Goal: Task Accomplishment & Management: Manage account settings

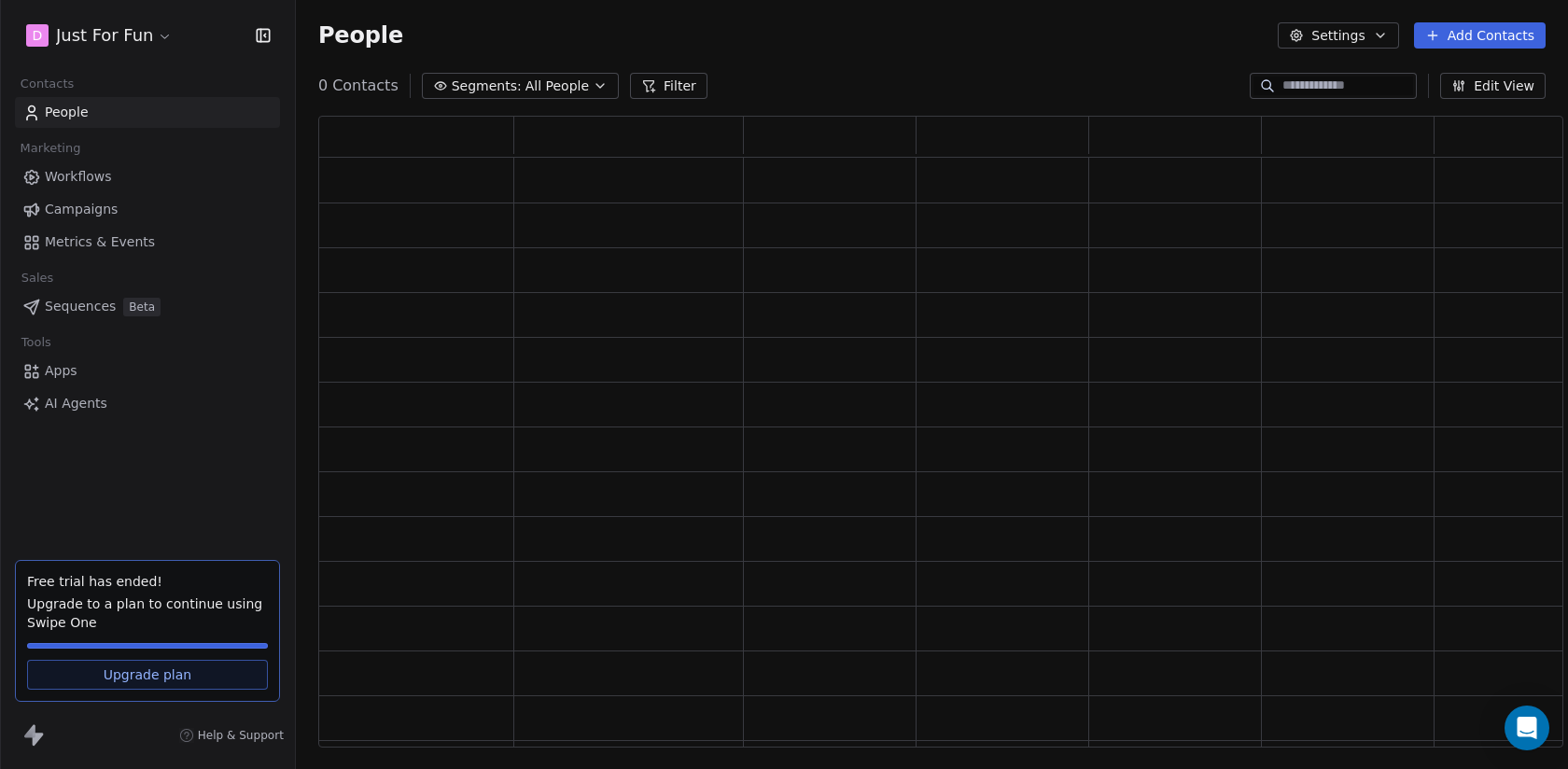
scroll to position [632, 1245]
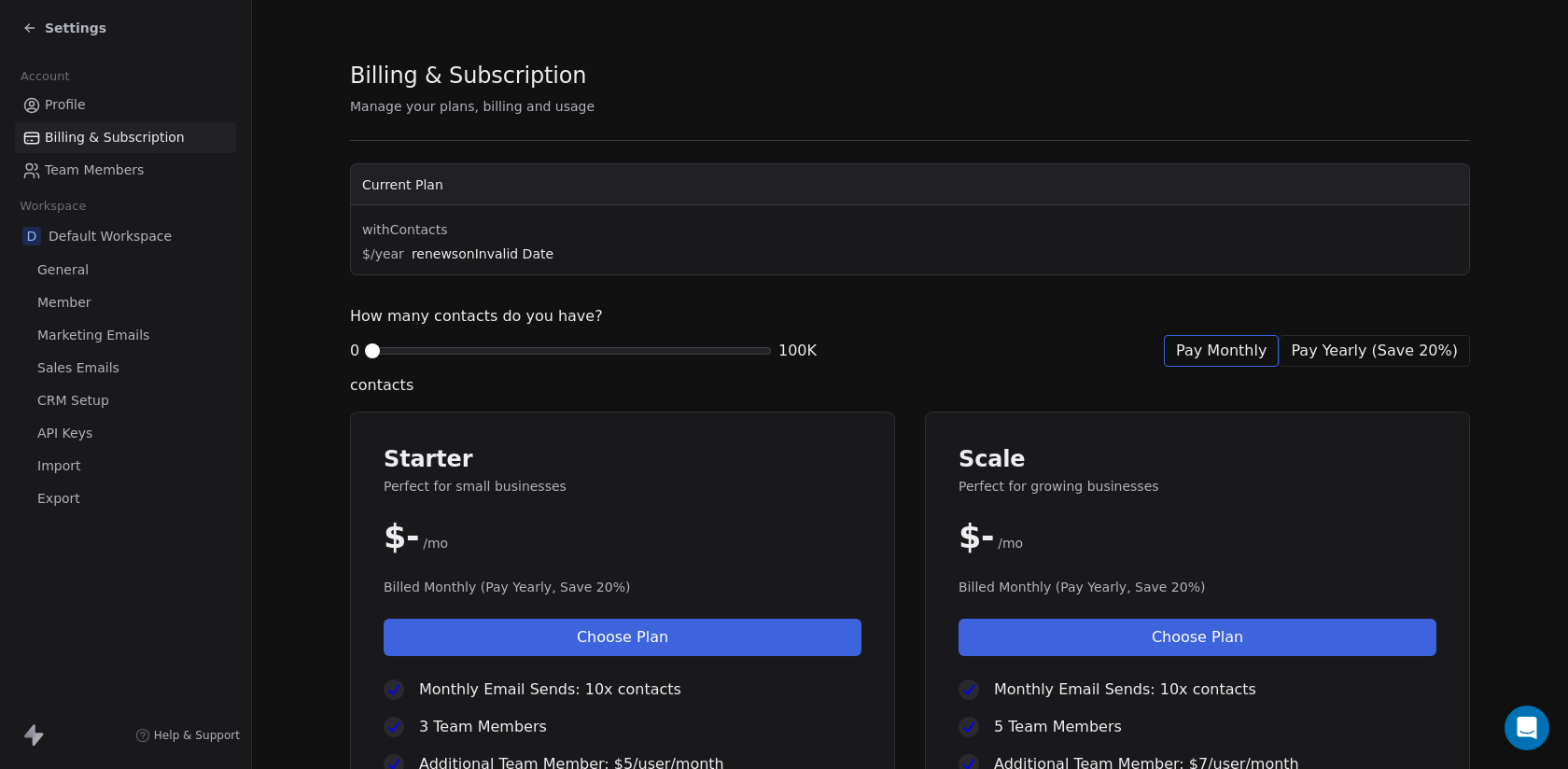
click at [59, 103] on span "Profile" at bounding box center [65, 106] width 41 height 20
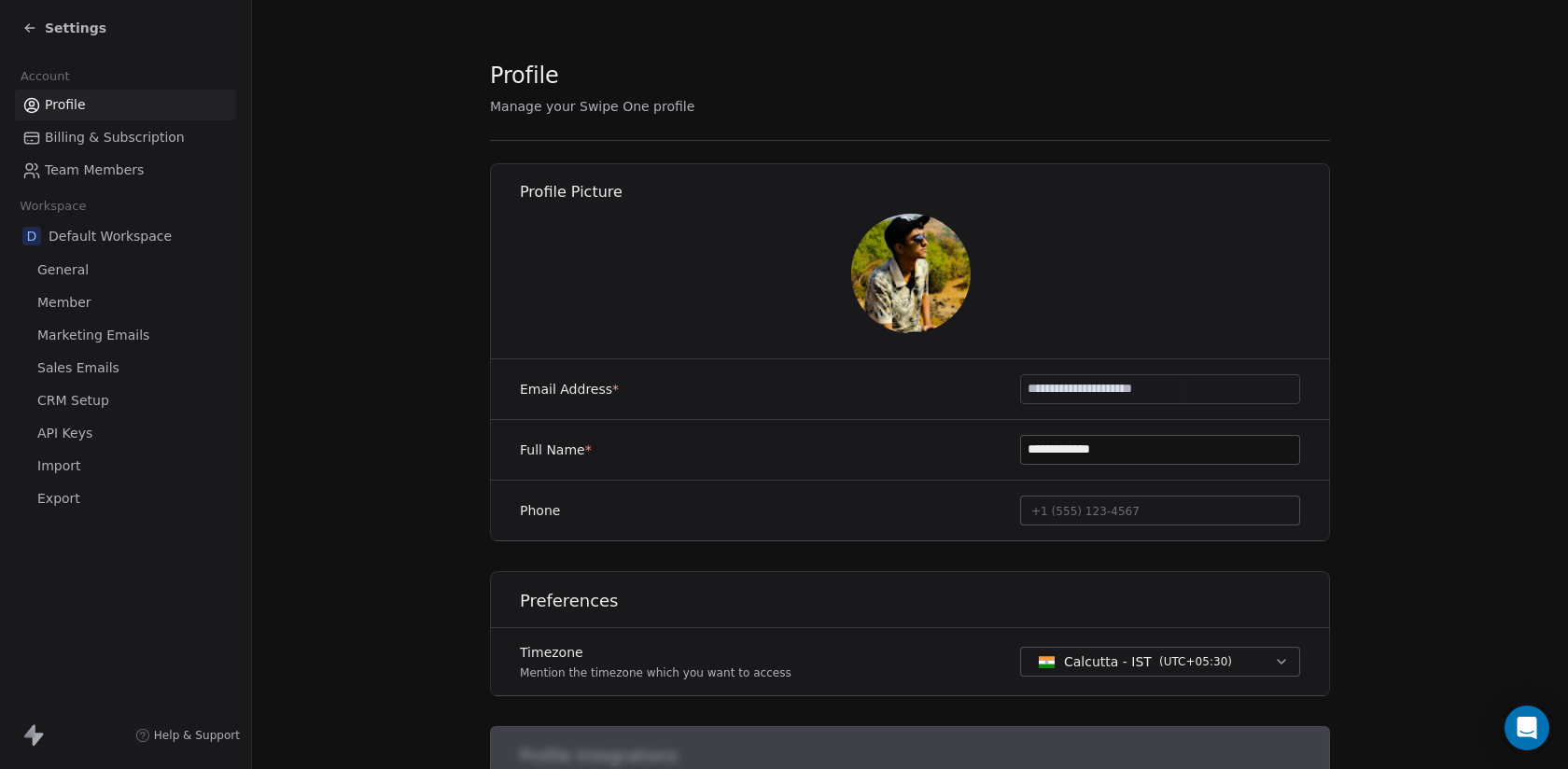
scroll to position [420, 0]
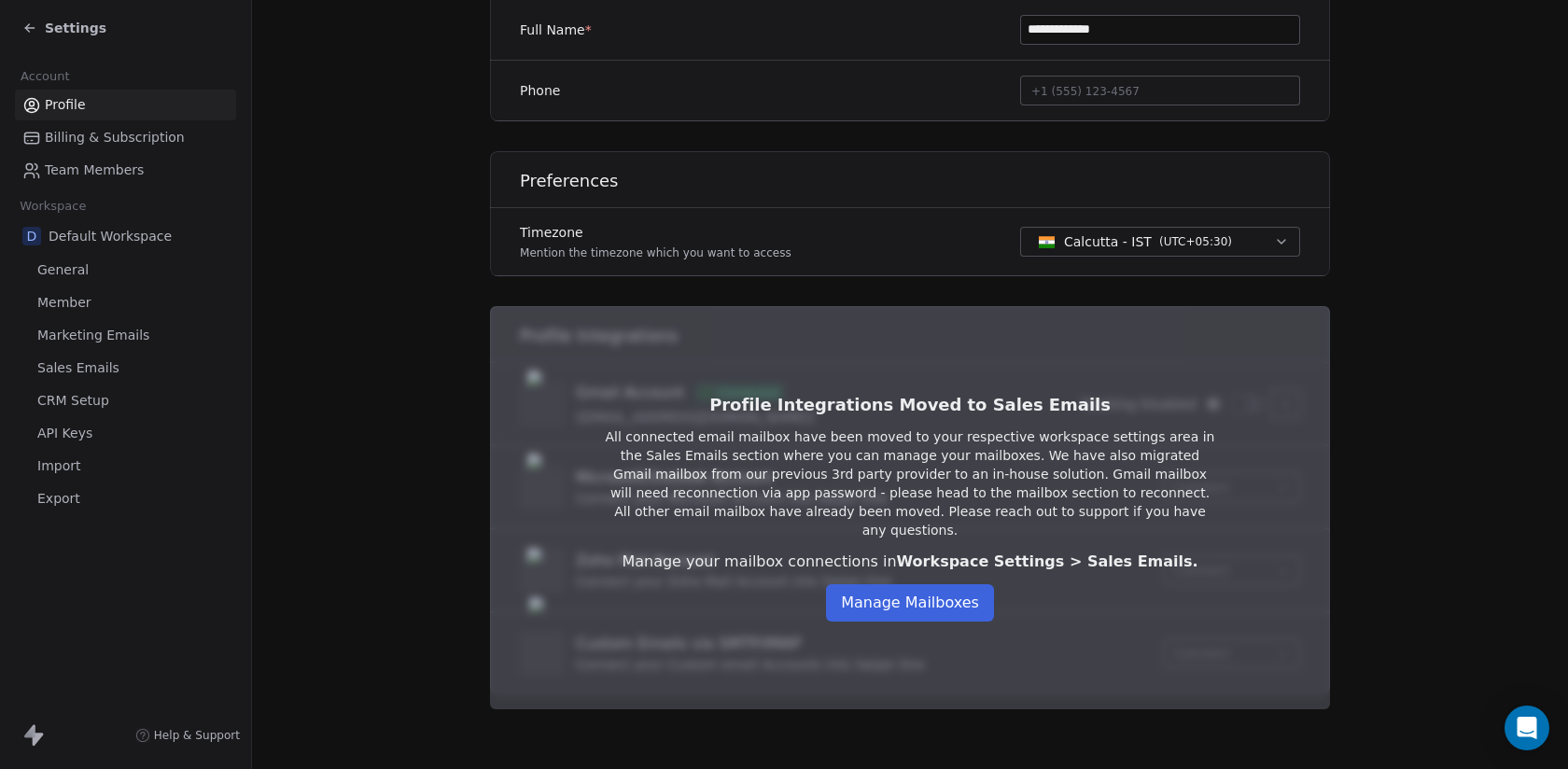
click at [63, 35] on span "Settings" at bounding box center [76, 28] width 62 height 19
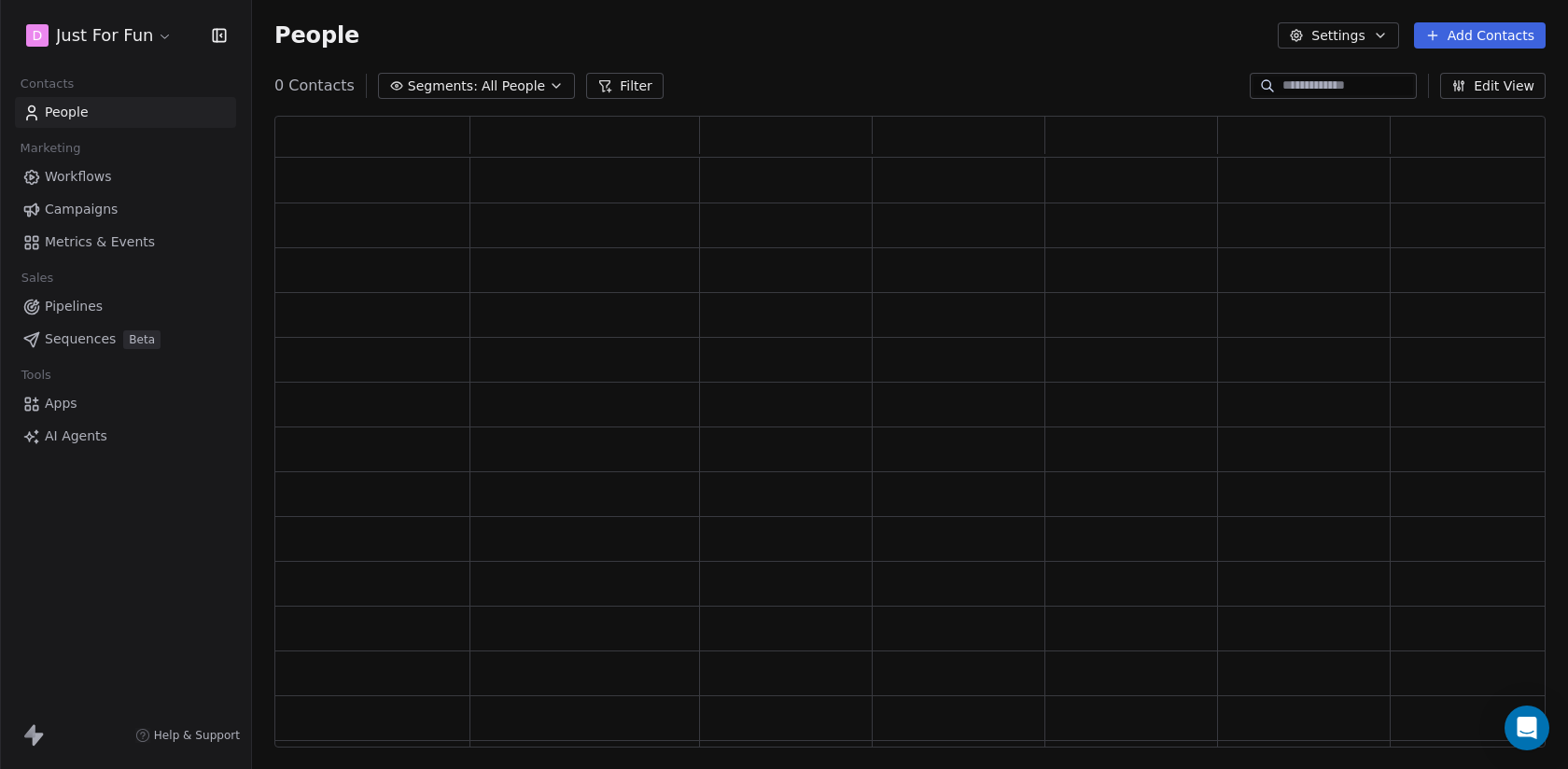
scroll to position [632, 1271]
click at [117, 342] on link "Sequences Beta" at bounding box center [126, 339] width 221 height 31
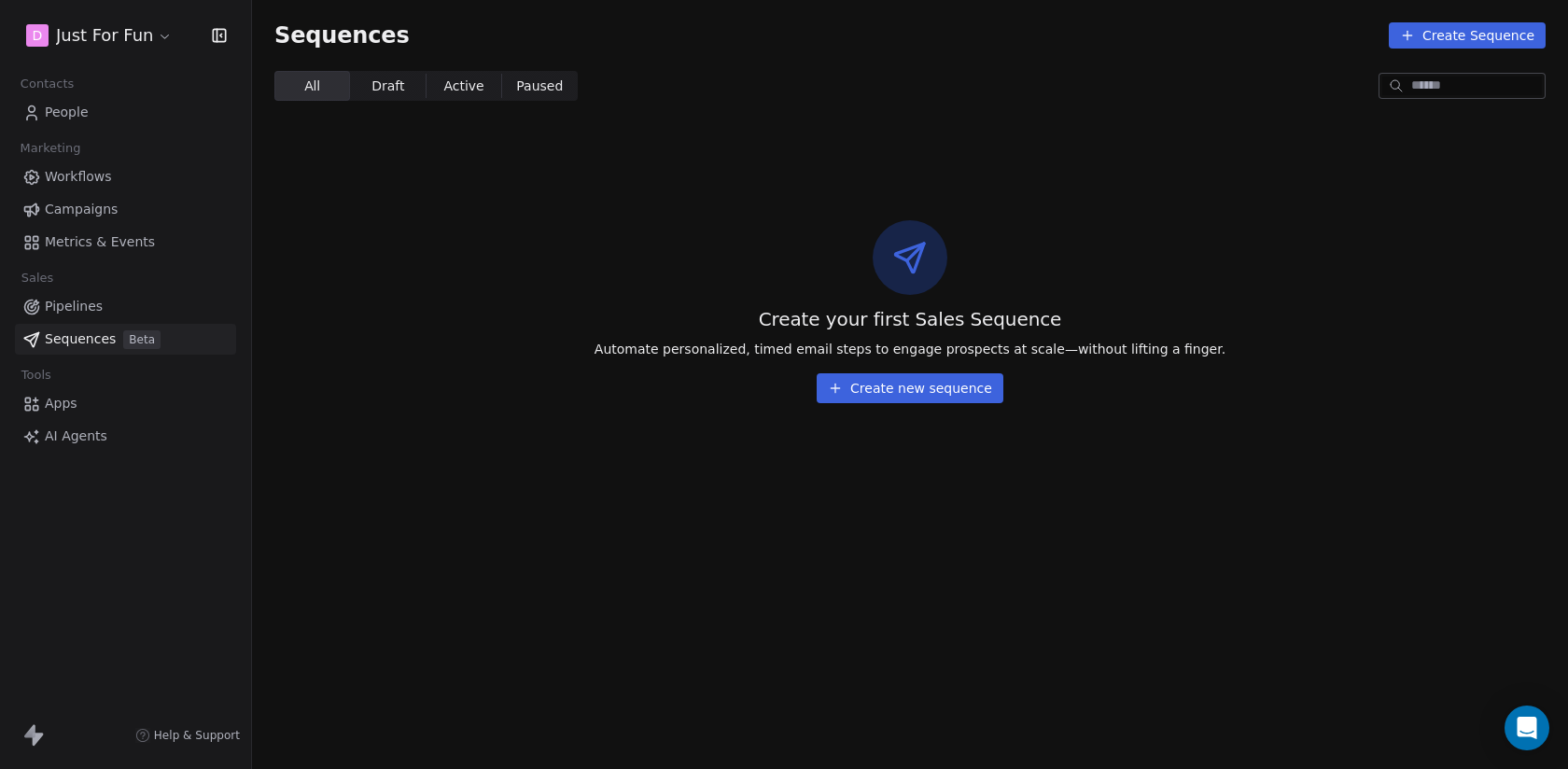
click at [928, 385] on button "Create new sequence" at bounding box center [910, 388] width 186 height 30
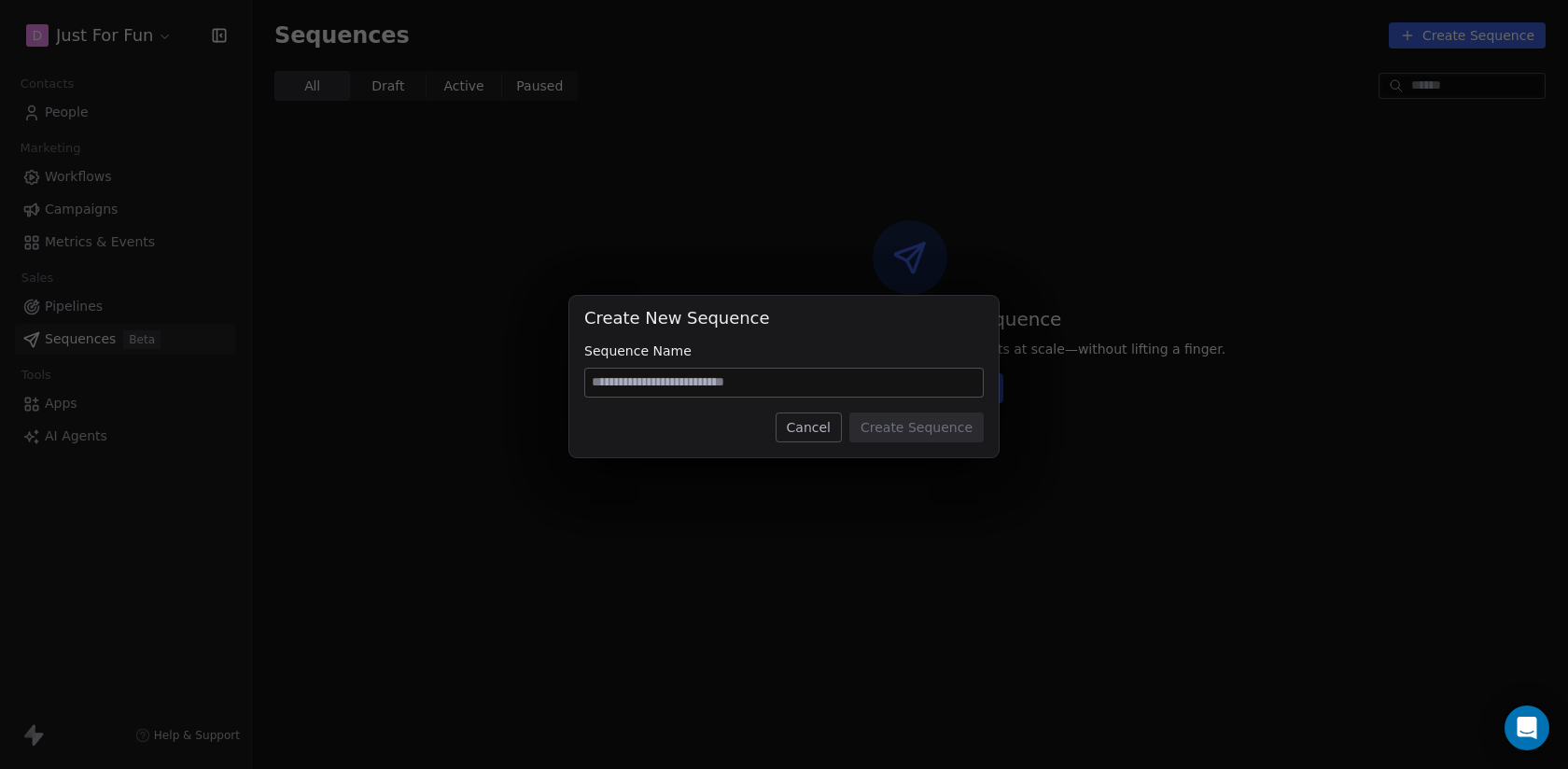
click at [790, 421] on button "Cancel" at bounding box center [808, 427] width 67 height 30
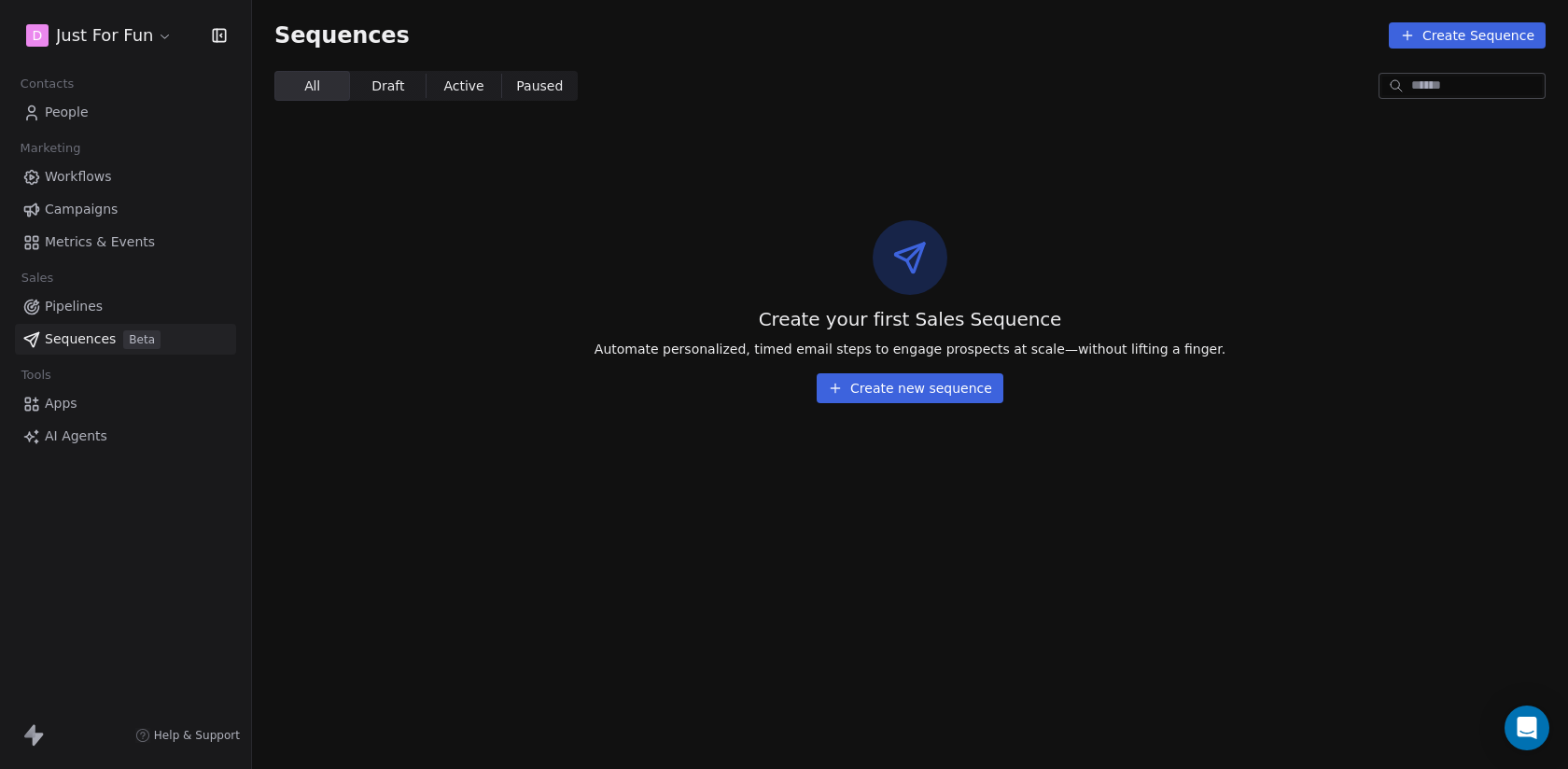
click at [109, 49] on html "D Just For Fun Contacts People Marketing Workflows Campaigns Metrics & Events S…" at bounding box center [784, 384] width 1568 height 769
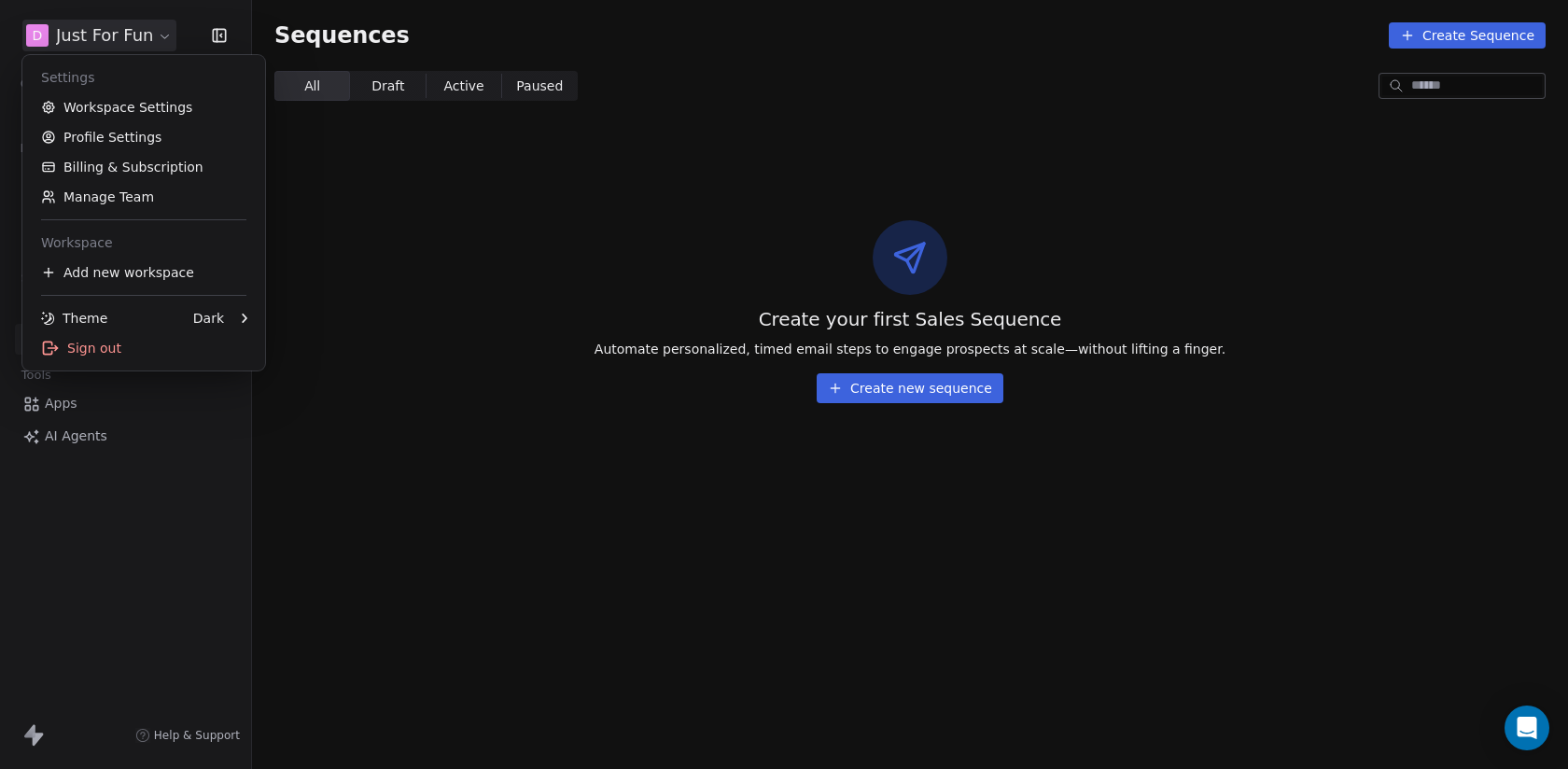
click at [175, 366] on div "Settings Workspace Settings Profile Settings Billing & Subscription Manage Team…" at bounding box center [143, 212] width 243 height 316
click at [175, 334] on div "Sign out" at bounding box center [143, 348] width 228 height 30
